Goal: Navigation & Orientation: Go to known website

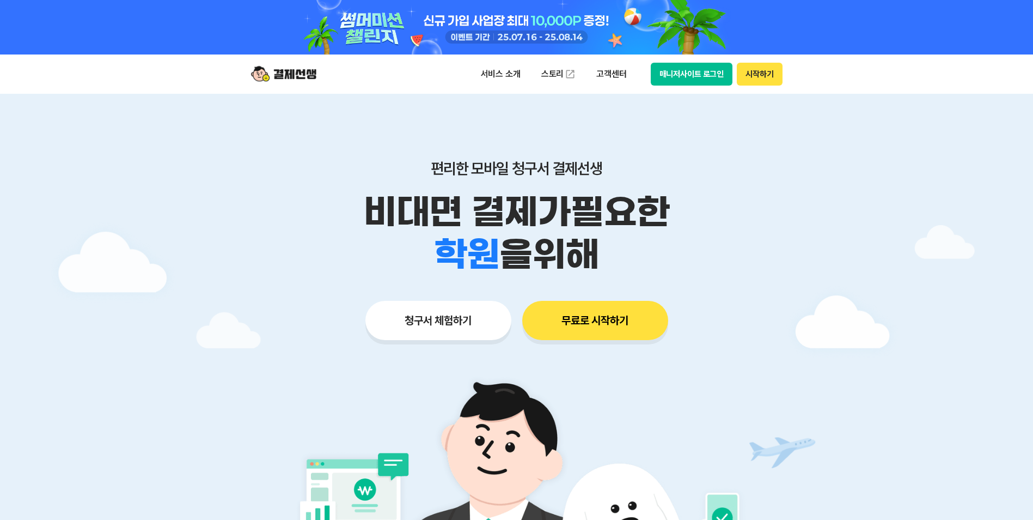
click at [672, 72] on button "매니저사이트 로그인" at bounding box center [692, 74] width 82 height 23
click at [705, 72] on button "매니저사이트 로그인" at bounding box center [692, 74] width 82 height 23
